Goal: Navigation & Orientation: Find specific page/section

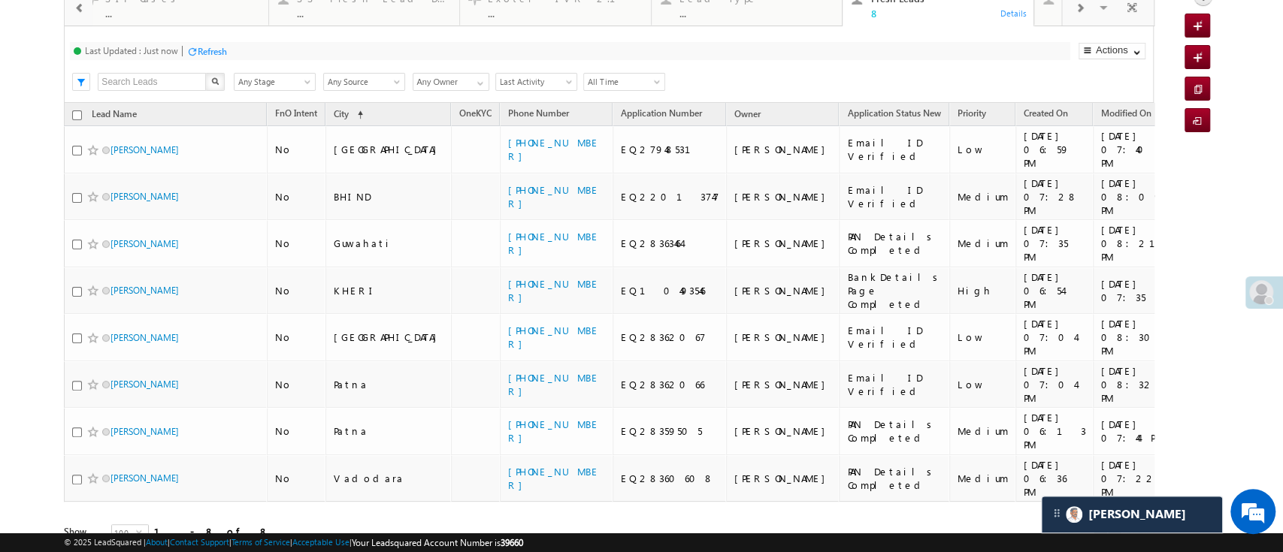
scroll to position [67, 0]
